Goal: Task Accomplishment & Management: Use online tool/utility

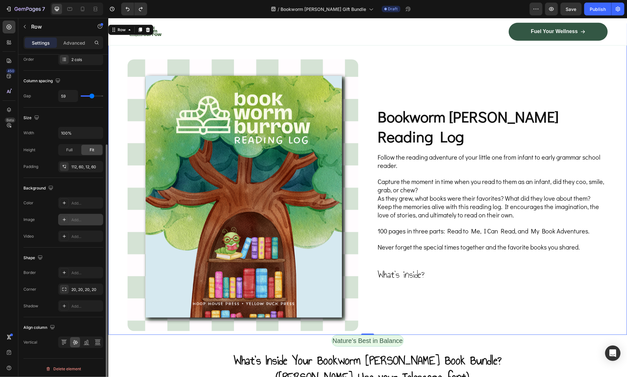
drag, startPoint x: 512, startPoint y: 304, endPoint x: 512, endPoint y: 296, distance: 8.0
click at [512, 305] on div "Bookworm Burrow Reading Log Heading Follow the reading adventure of your little…" at bounding box center [492, 195] width 231 height 272
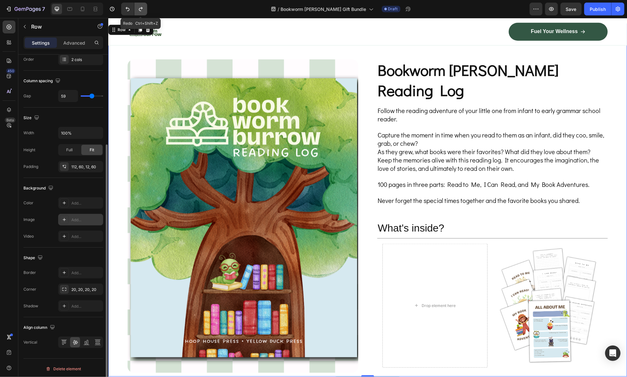
click at [143, 10] on icon "Undo/Redo" at bounding box center [141, 9] width 6 height 6
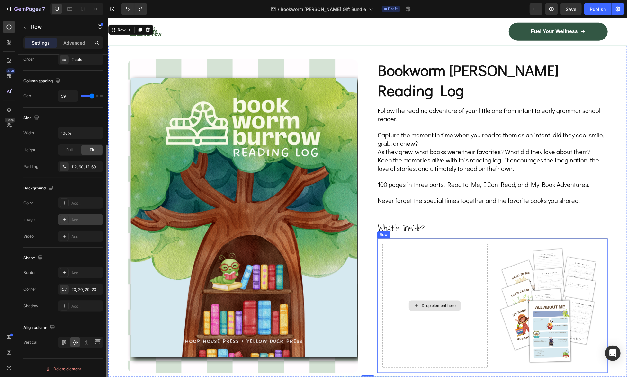
click at [436, 249] on div "Drop element here" at bounding box center [434, 306] width 105 height 124
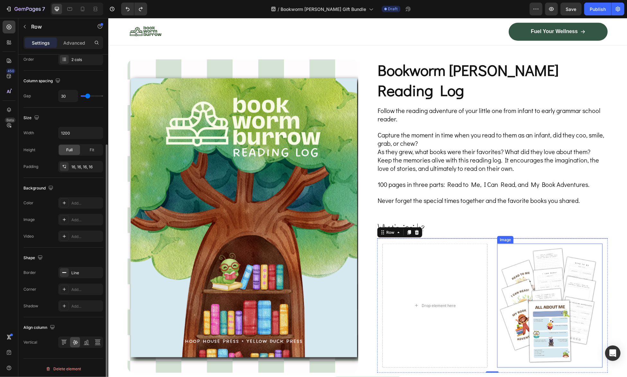
click at [548, 277] on img at bounding box center [549, 306] width 105 height 124
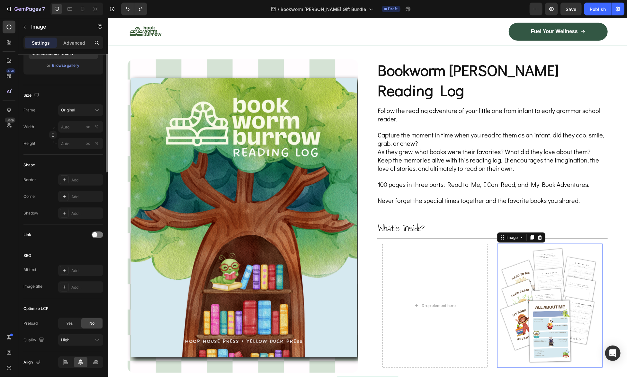
scroll to position [0, 0]
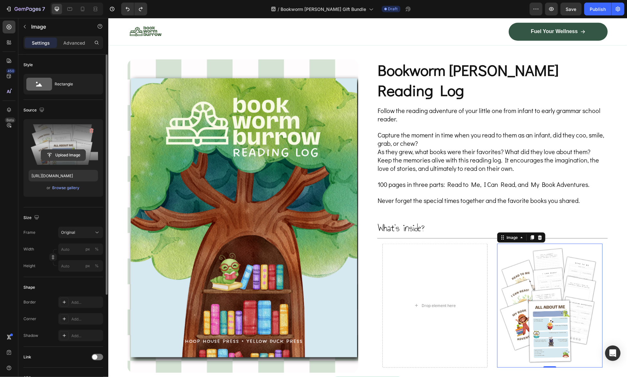
click at [53, 155] on input "file" at bounding box center [63, 155] width 44 height 11
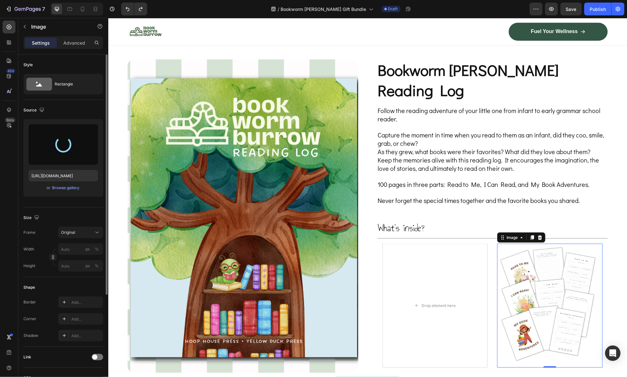
type input "https://cdn.shopify.com/s/files/1/0741/4956/0607/files/gempages_581078265737773…"
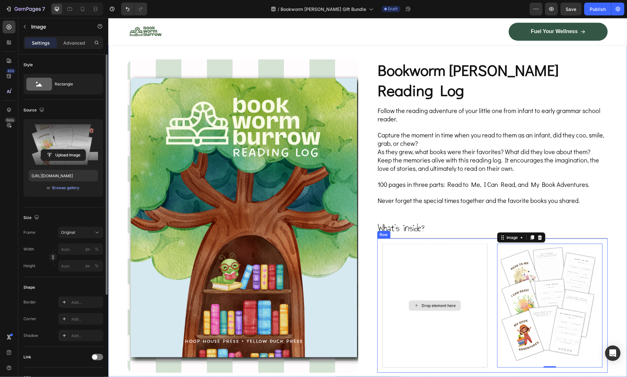
click at [441, 303] on div "Drop element here" at bounding box center [438, 305] width 34 height 5
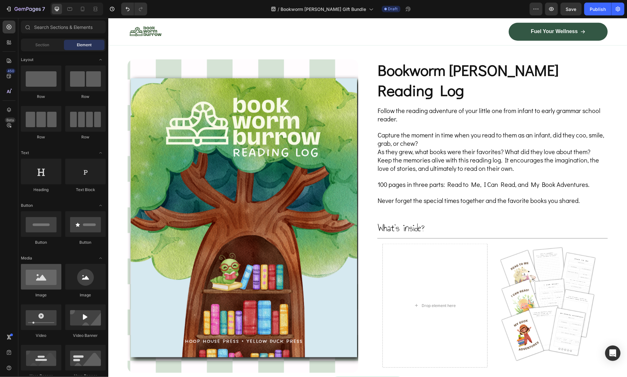
click at [48, 277] on div at bounding box center [41, 277] width 40 height 26
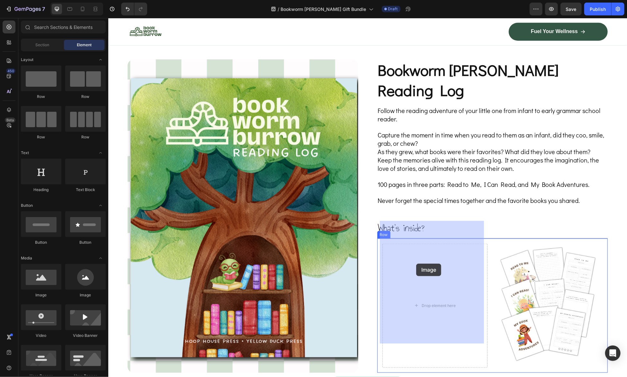
drag, startPoint x: 157, startPoint y: 276, endPoint x: 416, endPoint y: 264, distance: 259.3
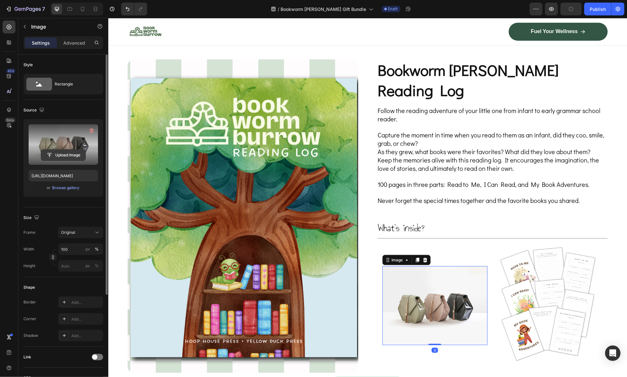
click at [61, 152] on input "file" at bounding box center [63, 155] width 44 height 11
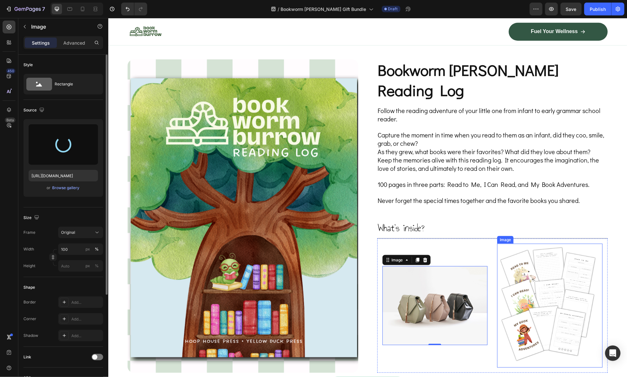
type input "https://cdn.shopify.com/s/files/1/0741/4956/0607/files/gempages_581078265737773…"
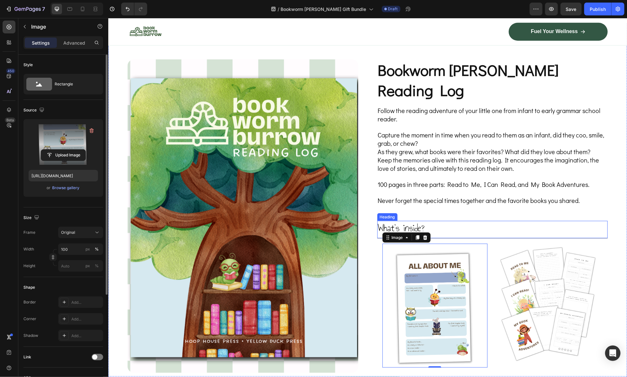
click at [592, 221] on p "What's inside?" at bounding box center [492, 227] width 229 height 13
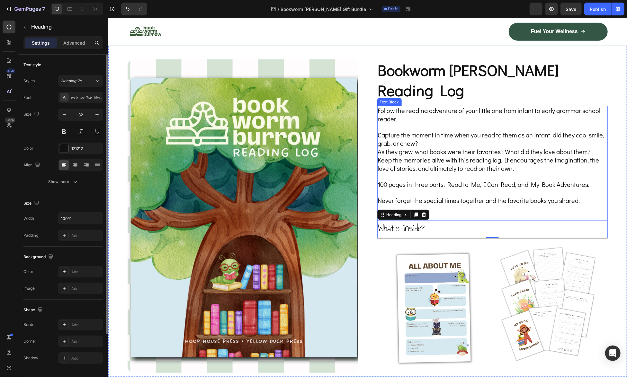
click at [466, 190] on div "Follow the reading adventure of your little one from infant to early grammar sc…" at bounding box center [492, 163] width 231 height 115
click at [420, 221] on p "What's inside?" at bounding box center [492, 227] width 229 height 13
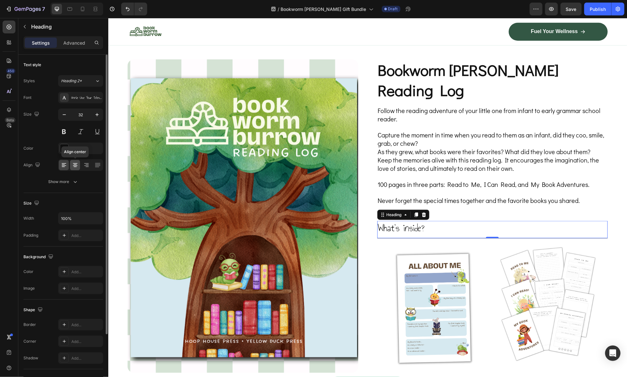
click at [72, 166] on icon at bounding box center [75, 165] width 6 height 6
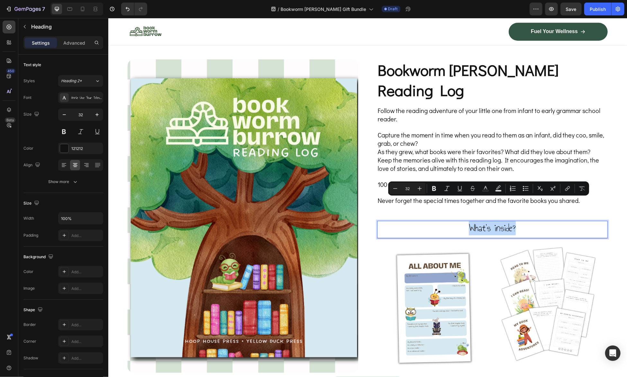
drag, startPoint x: 530, startPoint y: 207, endPoint x: 466, endPoint y: 207, distance: 64.6
click at [466, 221] on p "What's inside?" at bounding box center [492, 227] width 229 height 13
click at [542, 221] on p "What's inside?" at bounding box center [492, 227] width 229 height 13
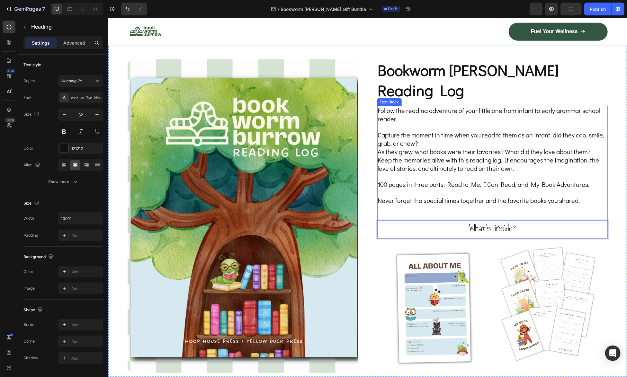
click at [586, 180] on span "100 pages in three parts: Read to Me, I Can Read, and My Book Adventures." at bounding box center [484, 184] width 212 height 8
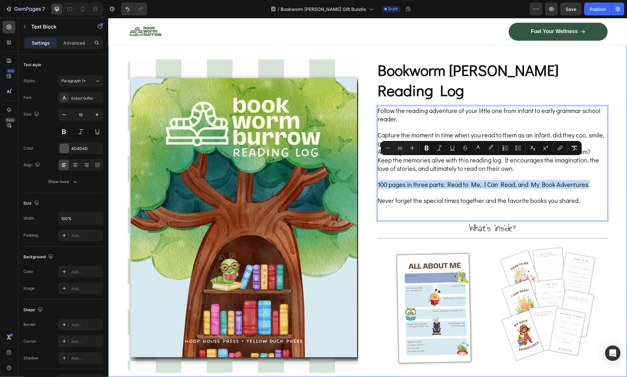
drag, startPoint x: 589, startPoint y: 164, endPoint x: 368, endPoint y: 160, distance: 221.5
click at [522, 221] on p "What's inside?" at bounding box center [492, 227] width 229 height 13
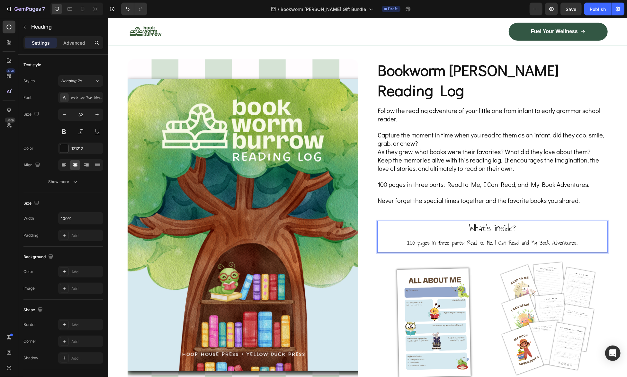
click at [575, 222] on p "What's inside? 100 pages in three parts: Read to Me, I Can Read, and My Book Ad…" at bounding box center [492, 235] width 229 height 28
click at [465, 180] on span "100 pages in three parts: Read to Me, I Can Read, and My Book Adventures." at bounding box center [484, 184] width 212 height 8
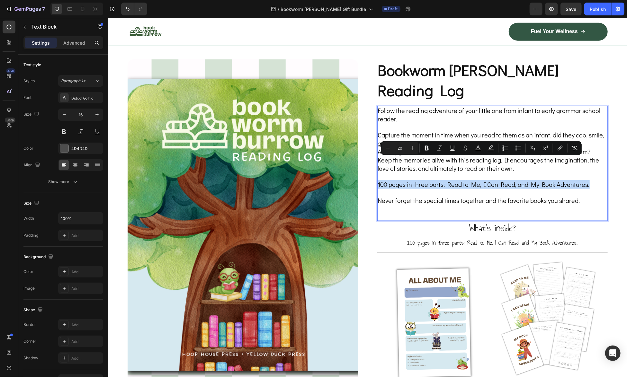
drag, startPoint x: 595, startPoint y: 164, endPoint x: 376, endPoint y: 162, distance: 219.2
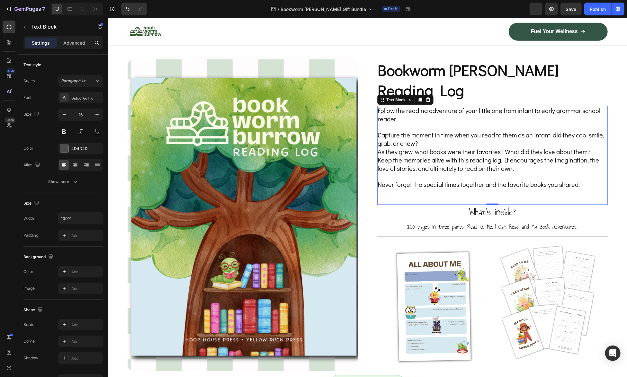
click at [384, 170] on div "Follow the reading adventure of your little one from infant to early grammar sc…" at bounding box center [492, 155] width 231 height 99
click at [583, 180] on p "Never forget the special times together and the favorite books you shared." at bounding box center [492, 184] width 229 height 8
click at [456, 180] on span "Never forget the special times together and the favorite books you shared." at bounding box center [479, 184] width 202 height 8
click at [454, 169] on div "Follow the reading adventure of your little one from infant to early grammar sc…" at bounding box center [492, 155] width 231 height 99
click at [453, 175] on div "Follow the reading adventure of your little one from infant to early grammar sc…" at bounding box center [492, 155] width 231 height 99
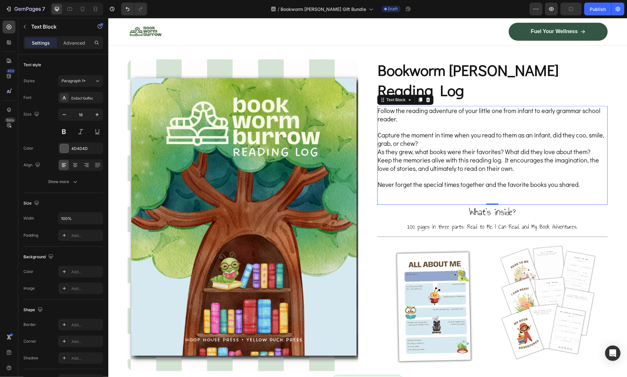
click at [452, 174] on div "Follow the reading adventure of your little one from infant to early grammar sc…" at bounding box center [492, 155] width 231 height 99
click at [583, 106] on p "Follow the reading adventure of your little one from infant to early grammar sc…" at bounding box center [492, 114] width 229 height 17
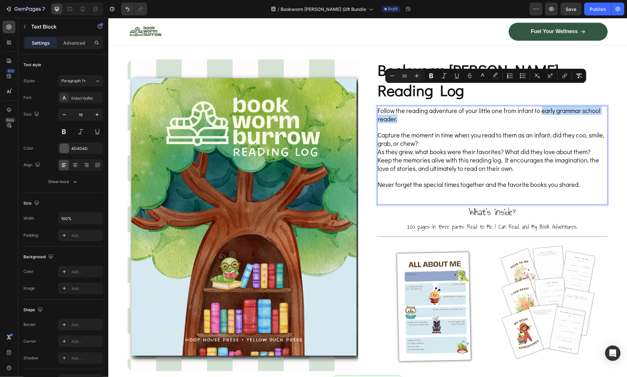
drag, startPoint x: 537, startPoint y: 90, endPoint x: 593, endPoint y: 95, distance: 56.2
click at [593, 106] on p "Follow the reading adventure of your little one from infant to early grammar sc…" at bounding box center [492, 114] width 229 height 17
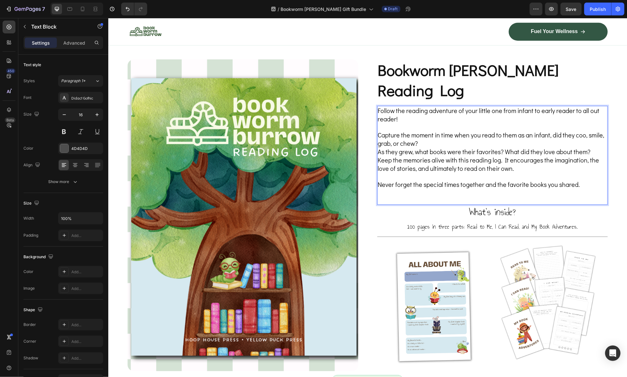
click at [378, 106] on span "Follow the reading adventure of your little one from infant to early reader to …" at bounding box center [489, 114] width 222 height 17
click at [493, 131] on p "Capture the moment in time when you read to them as an infant, did they coo, sm…" at bounding box center [492, 139] width 229 height 17
click at [378, 106] on span "Follow the reading adventure of your little one from infant to early reader to …" at bounding box center [489, 114] width 222 height 17
click at [98, 216] on icon "button" at bounding box center [97, 218] width 6 height 6
click at [80, 219] on input "100%" at bounding box center [80, 219] width 44 height 12
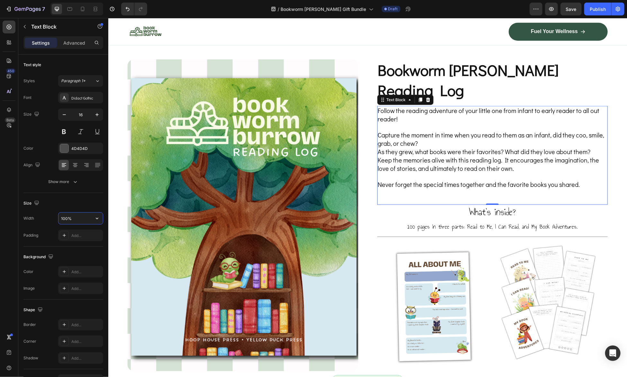
click at [70, 219] on input "100%" at bounding box center [80, 219] width 44 height 12
drag, startPoint x: 67, startPoint y: 220, endPoint x: 58, endPoint y: 218, distance: 8.8
click at [58, 218] on input "100%" at bounding box center [80, 219] width 44 height 12
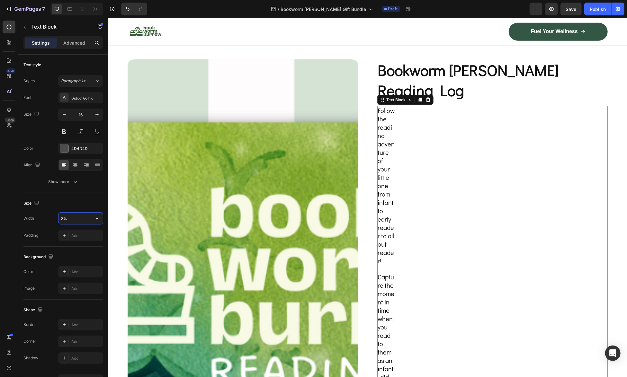
type input "80%"
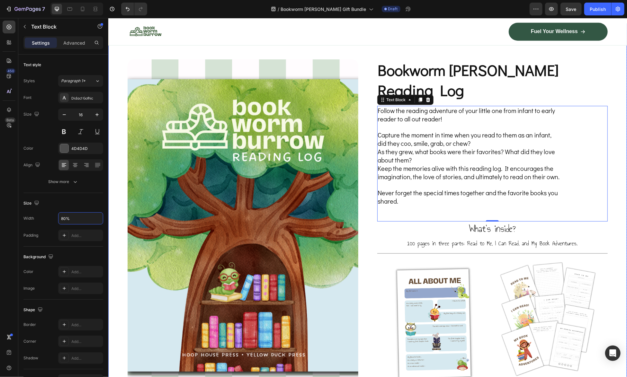
click at [614, 219] on div "Image Bookworm Burrow Reading Log Heading Follow the reading adventure of your …" at bounding box center [367, 207] width 519 height 369
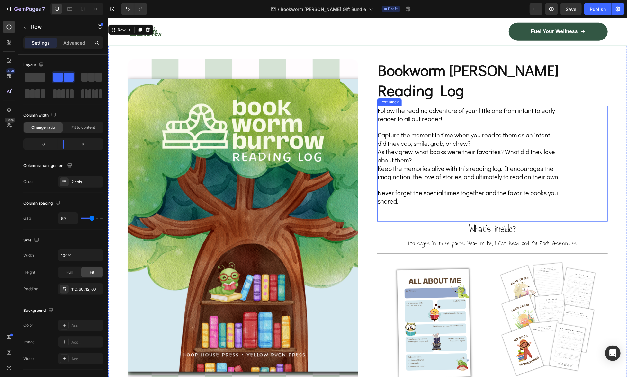
click at [509, 130] on span "Capture the moment in time when you read to them as an infant, did they coo, sm…" at bounding box center [465, 138] width 174 height 17
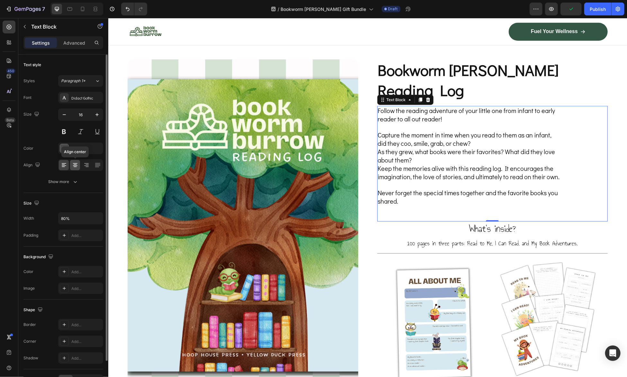
click at [76, 165] on icon at bounding box center [75, 165] width 6 height 6
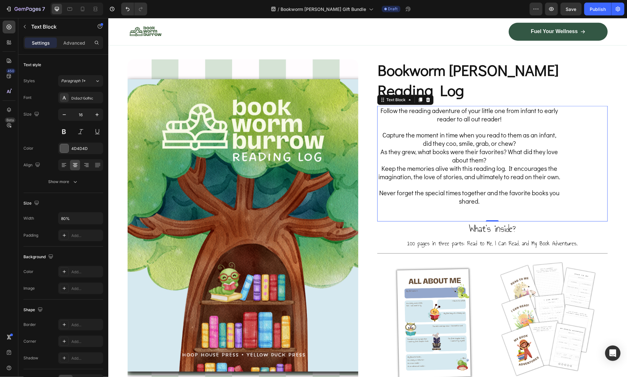
click at [591, 165] on div "Follow the reading adventure of your little one from infant to early reader to …" at bounding box center [492, 156] width 231 height 100
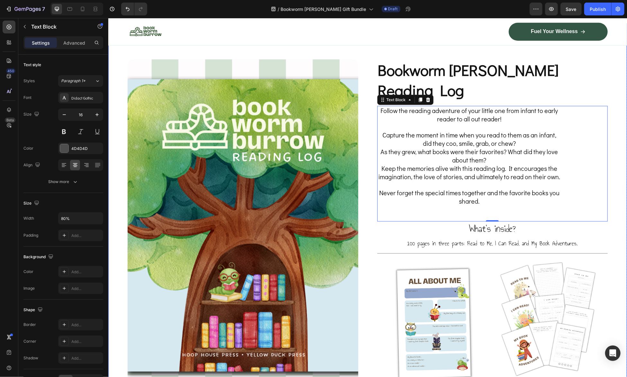
click at [611, 173] on div "Image Bookworm Burrow Reading Log Heading Follow the reading adventure of your …" at bounding box center [367, 207] width 519 height 369
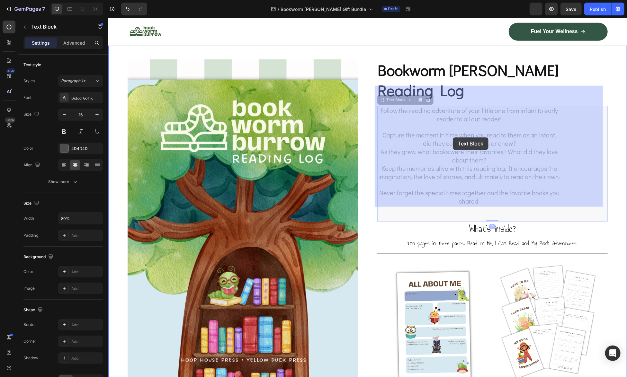
drag, startPoint x: 380, startPoint y: 113, endPoint x: 409, endPoint y: 123, distance: 31.5
drag, startPoint x: 565, startPoint y: 180, endPoint x: 383, endPoint y: 111, distance: 194.7
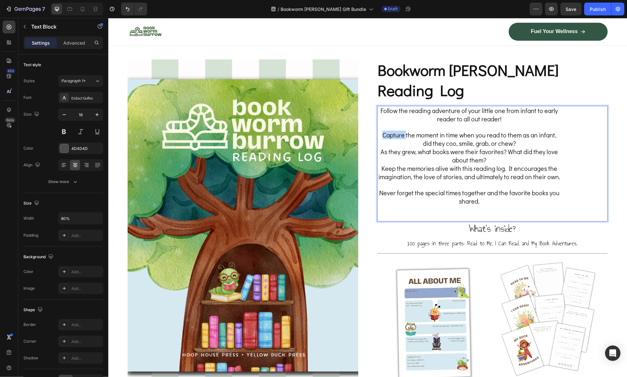
click at [388, 130] on span "Capture the moment in time when you read to them as an infant, did they coo, sm…" at bounding box center [469, 138] width 174 height 17
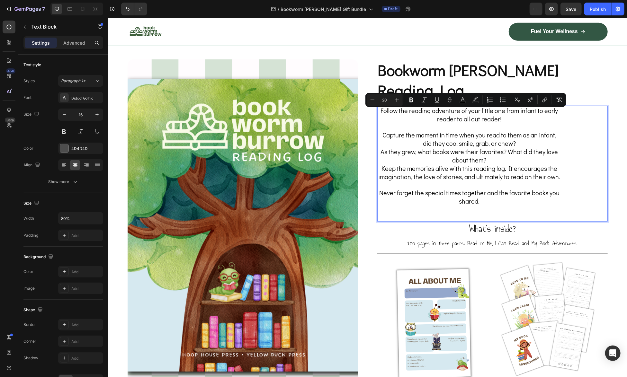
click at [385, 148] on p "As they grew, what books were their favorites? What did they love about them?" at bounding box center [469, 156] width 183 height 17
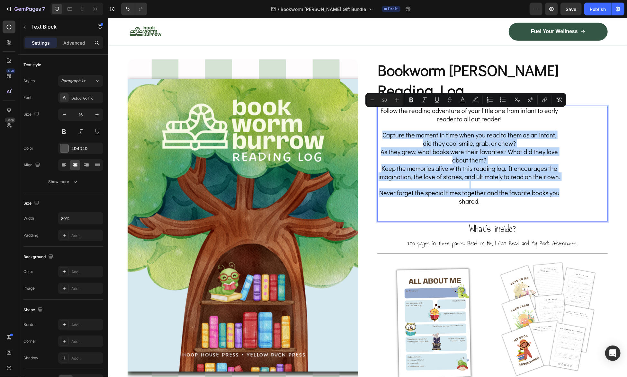
drag, startPoint x: 380, startPoint y: 113, endPoint x: 568, endPoint y: 176, distance: 198.2
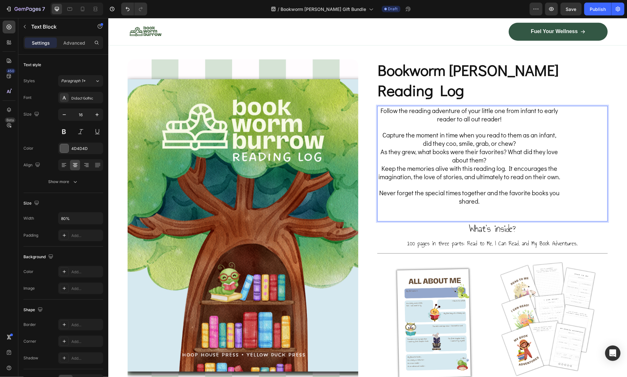
click at [478, 189] on p "Never forget the special times together and the favorite books you shared." at bounding box center [469, 197] width 183 height 17
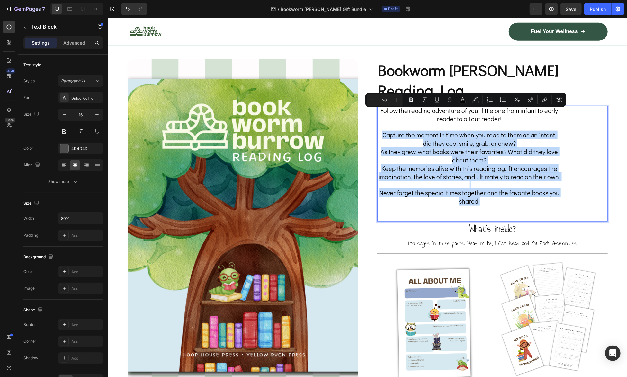
drag, startPoint x: 479, startPoint y: 186, endPoint x: 380, endPoint y: 114, distance: 122.3
click at [380, 114] on div "Follow the reading adventure of your little one from infant to early reader to …" at bounding box center [469, 156] width 184 height 100
